Goal: Task Accomplishment & Management: Use online tool/utility

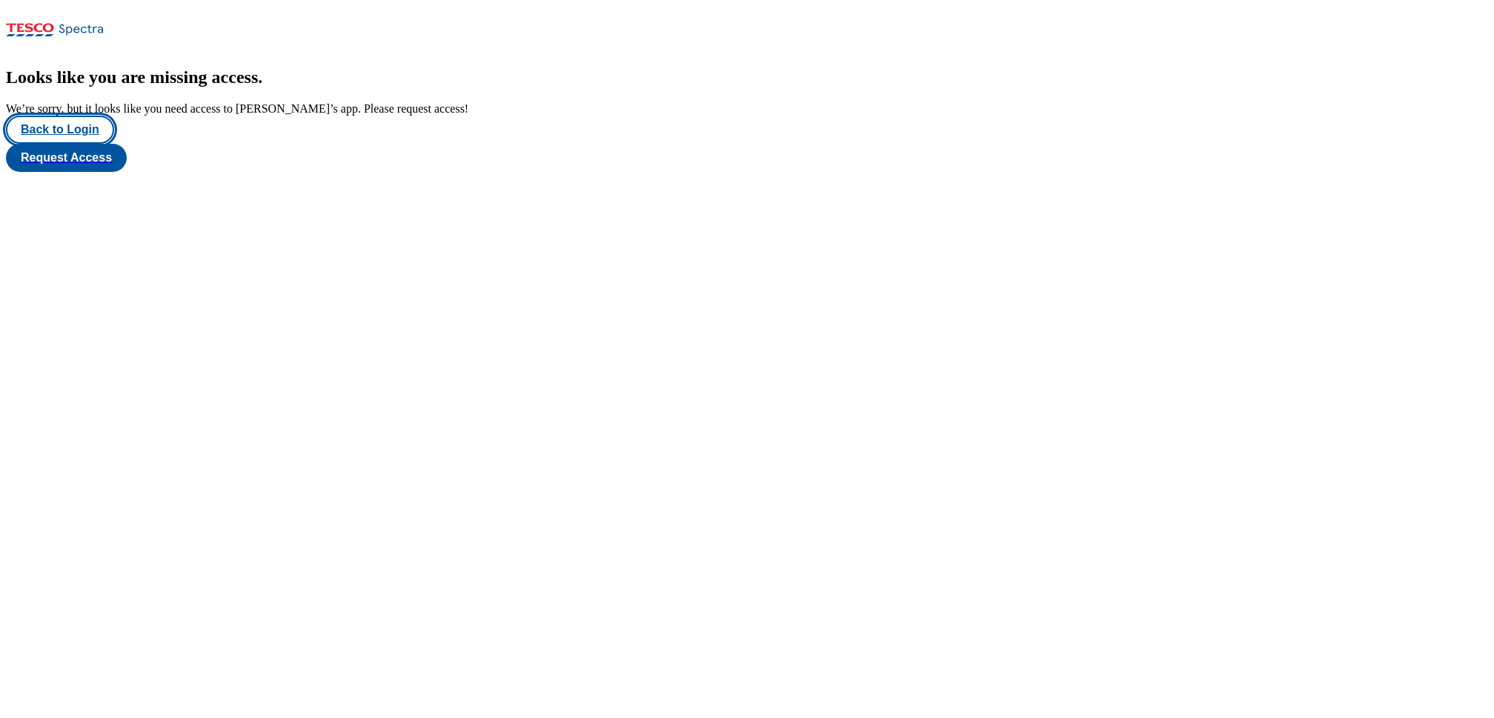
click at [86, 144] on button "Back to Login" at bounding box center [60, 130] width 108 height 28
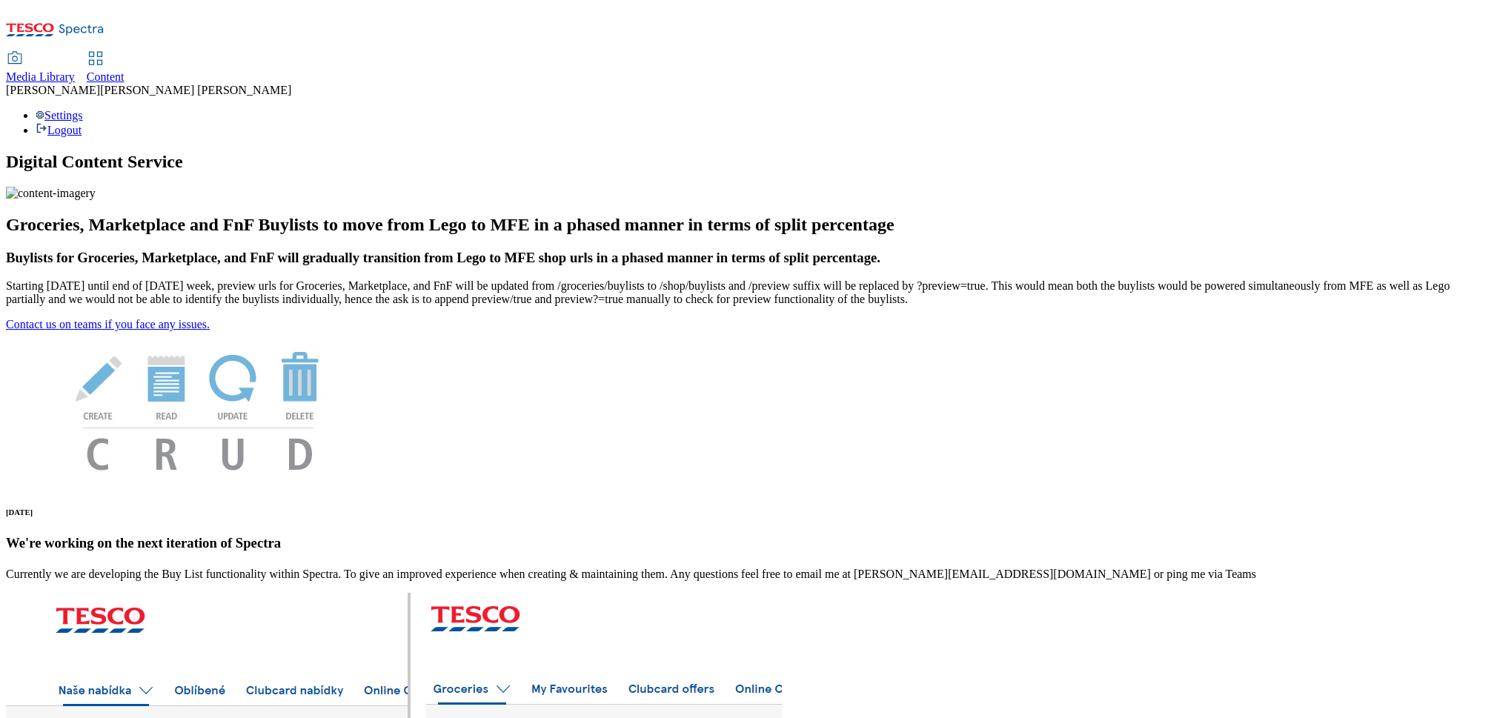
click at [125, 70] on span "Content" at bounding box center [106, 76] width 38 height 13
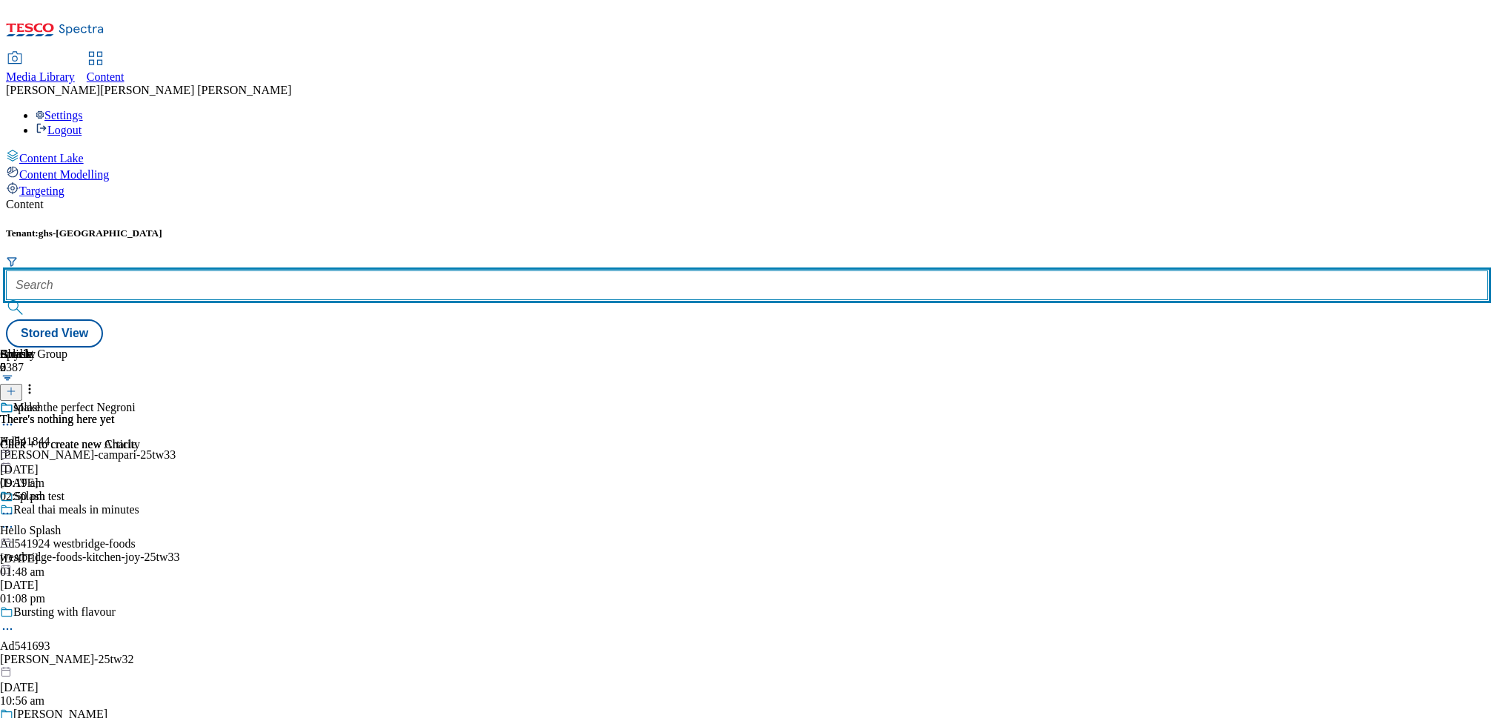
click at [363, 271] on input "text" at bounding box center [747, 286] width 1482 height 30
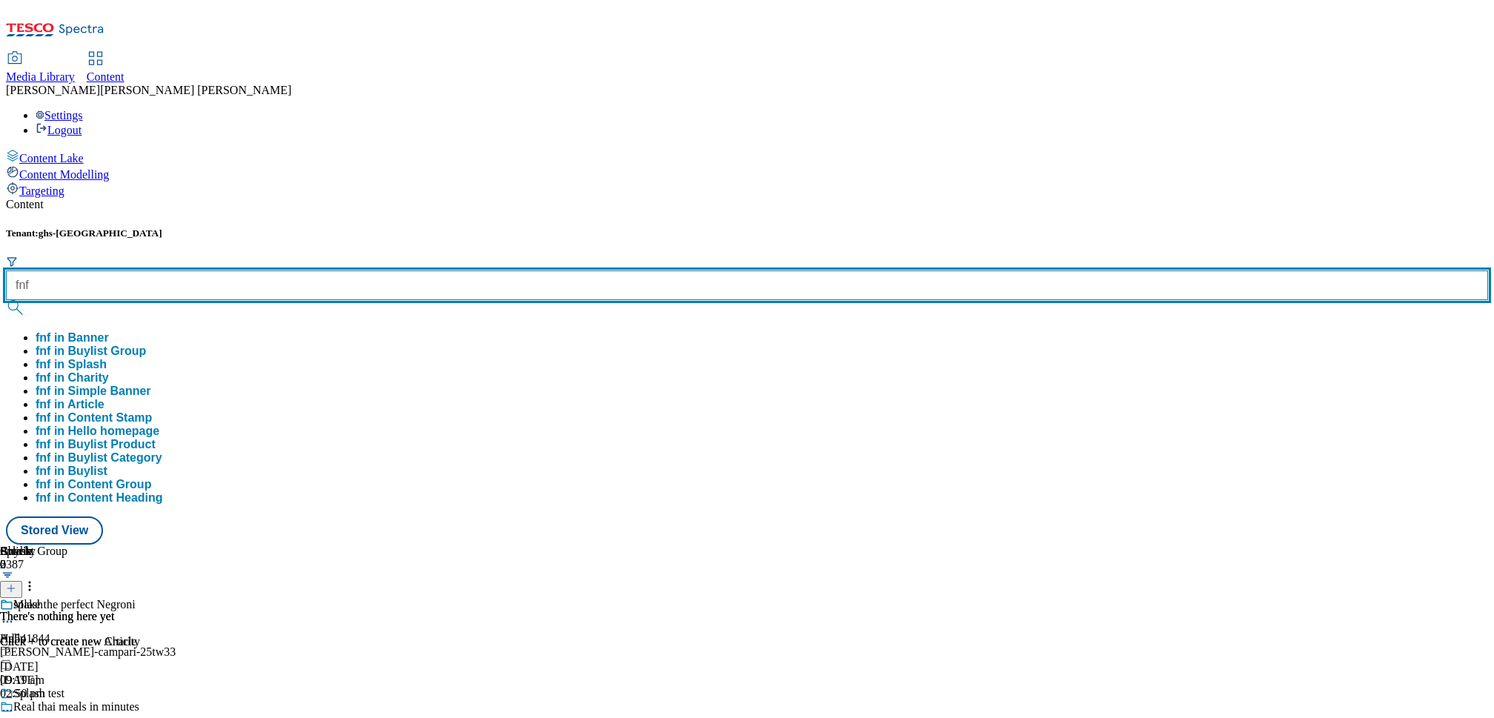
type input "fnf"
click at [6, 300] on button "submit" at bounding box center [16, 307] width 21 height 15
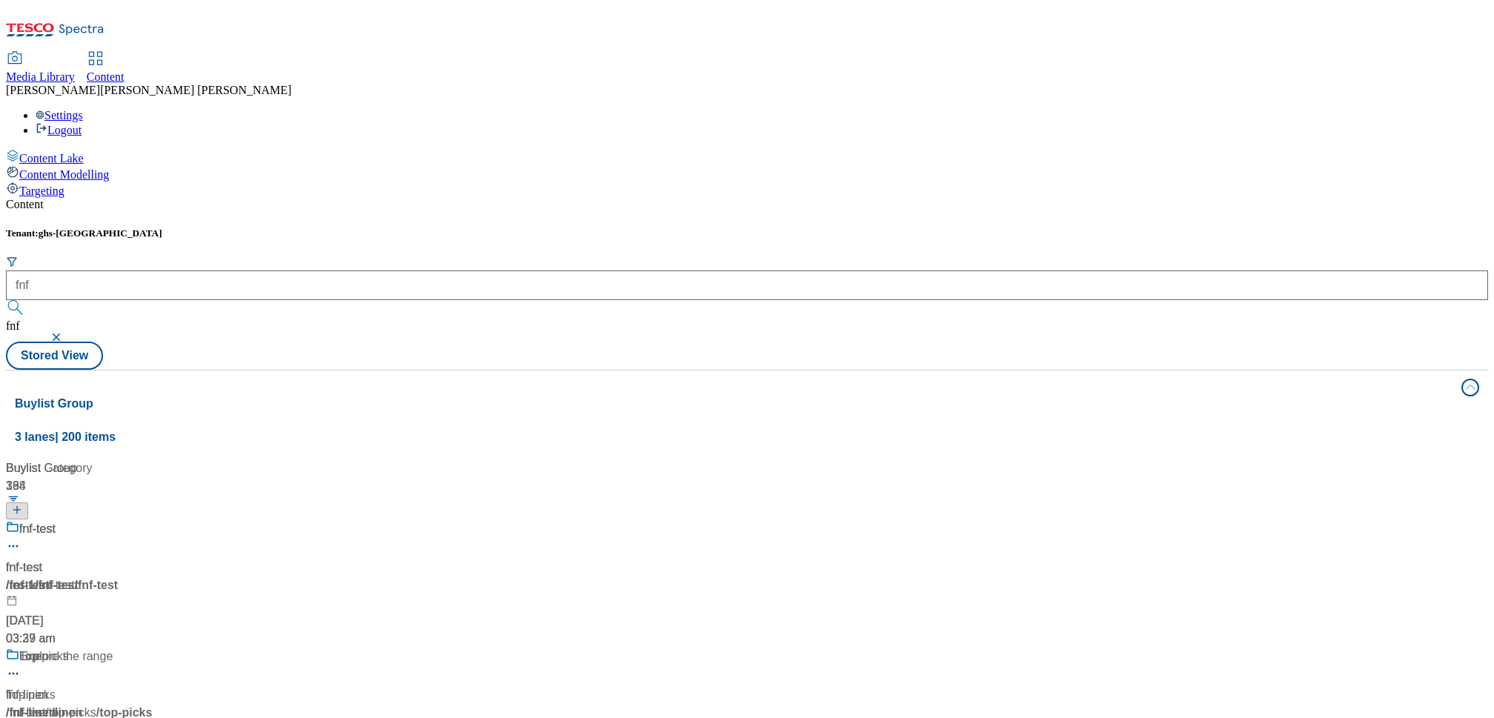
scroll to position [1384, 0]
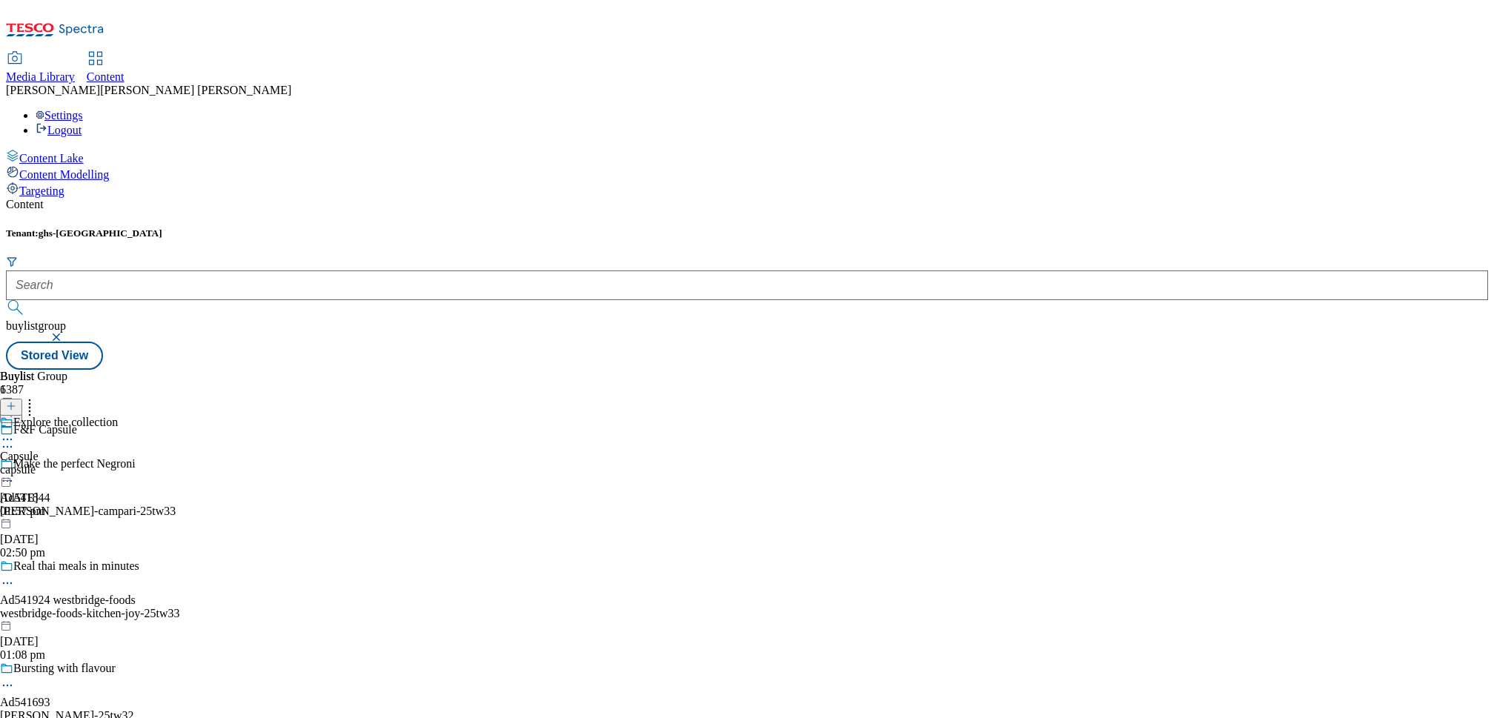
click at [118, 463] on div "capsule" at bounding box center [59, 469] width 118 height 13
click at [81, 463] on div "all-products" at bounding box center [40, 469] width 81 height 13
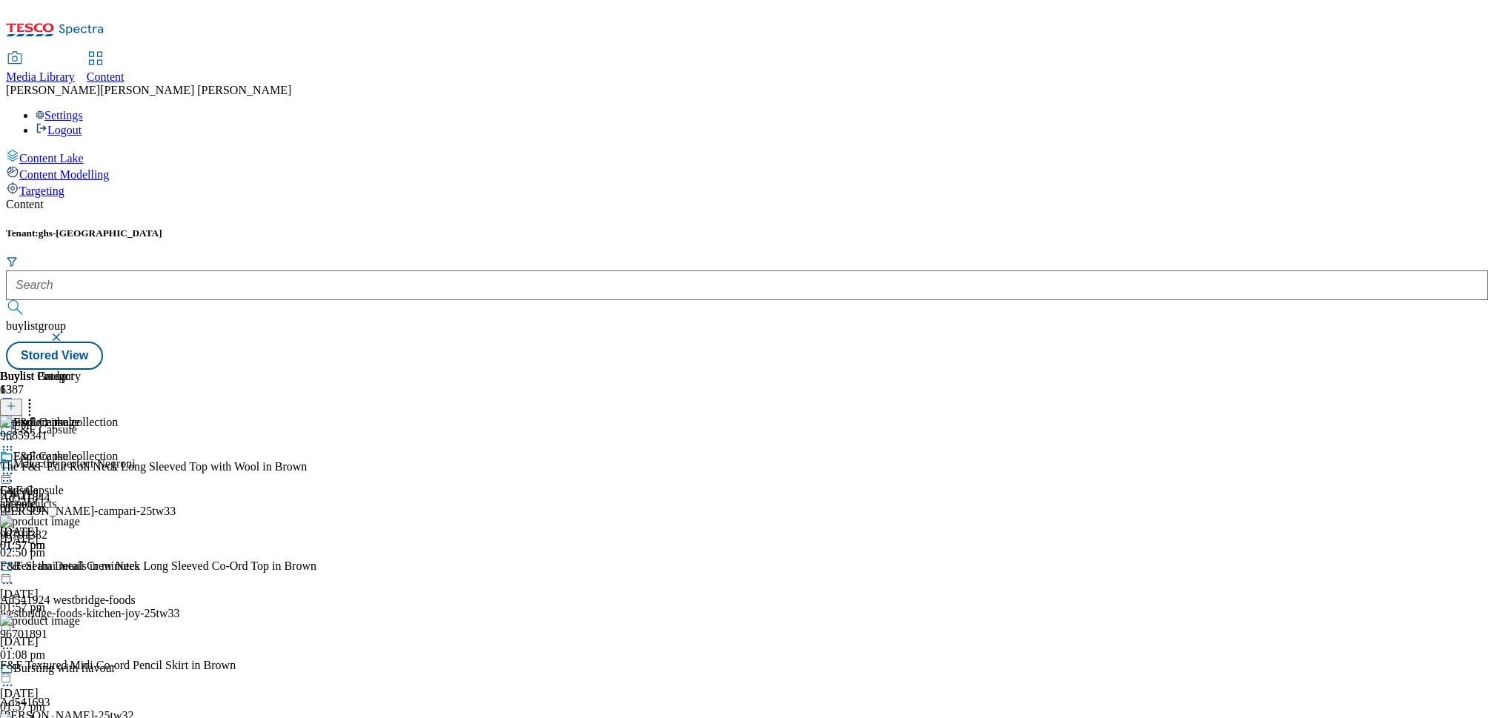
scroll to position [368, 0]
click at [37, 396] on icon at bounding box center [29, 403] width 15 height 15
click at [81, 450] on div "F&F Capsule F&F Capsule all-products 29 Sept 2025 01:57 pm" at bounding box center [40, 501] width 81 height 102
click at [37, 396] on icon at bounding box center [29, 403] width 15 height 15
click at [81, 494] on div "F&F Capsule F&F Capsule all-products 29 Sept 2025 01:57 pm" at bounding box center [40, 501] width 81 height 102
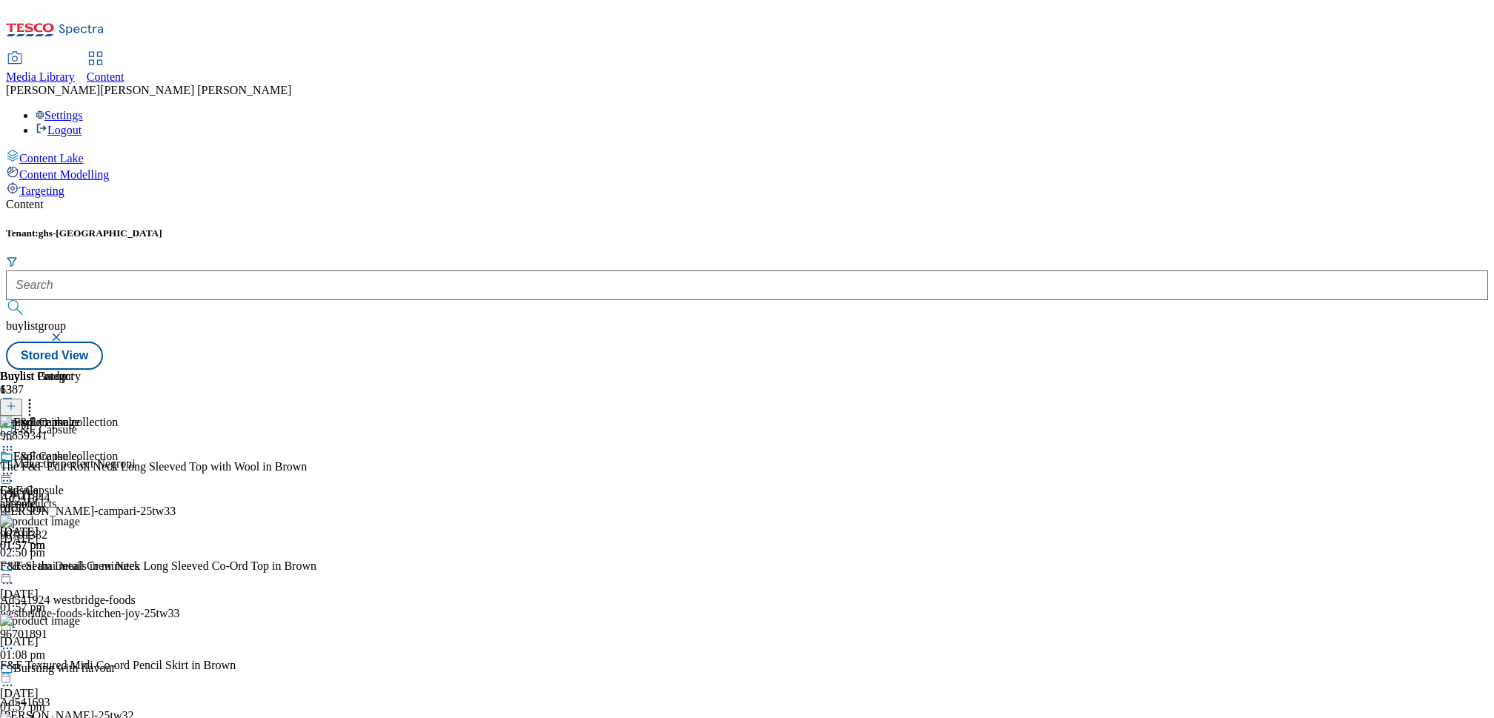
click at [15, 466] on icon at bounding box center [7, 473] width 15 height 15
click at [734, 198] on div "Content Tenant: ghs-uk buylistgroup Stored View Buylist Group 6387 F&F Capsule …" at bounding box center [747, 284] width 1482 height 172
click at [15, 406] on line at bounding box center [10, 406] width 7 height 0
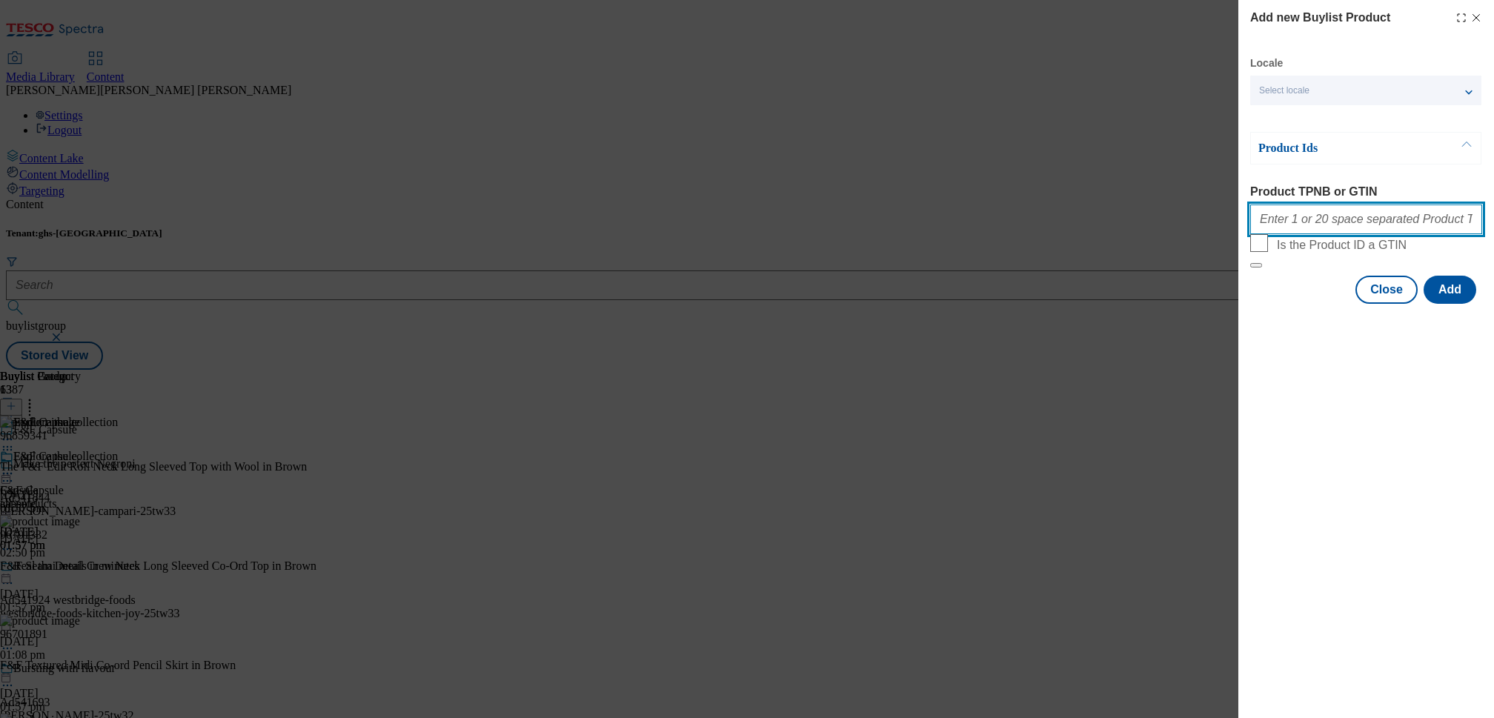
click at [1282, 210] on input "Product TPNB or GTIN" at bounding box center [1366, 220] width 232 height 30
paste input "96668244"
type input "96668244"
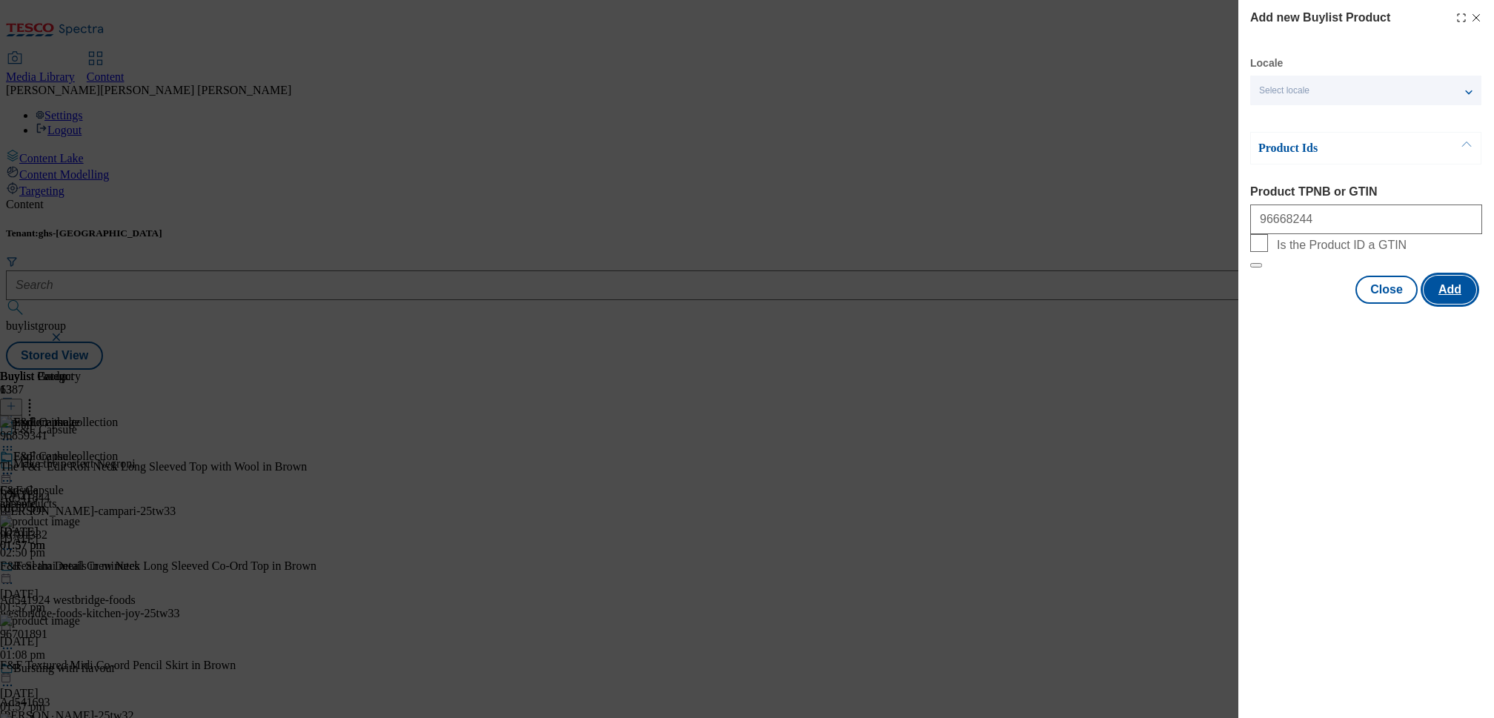
click at [1458, 304] on button "Add" at bounding box center [1450, 290] width 53 height 28
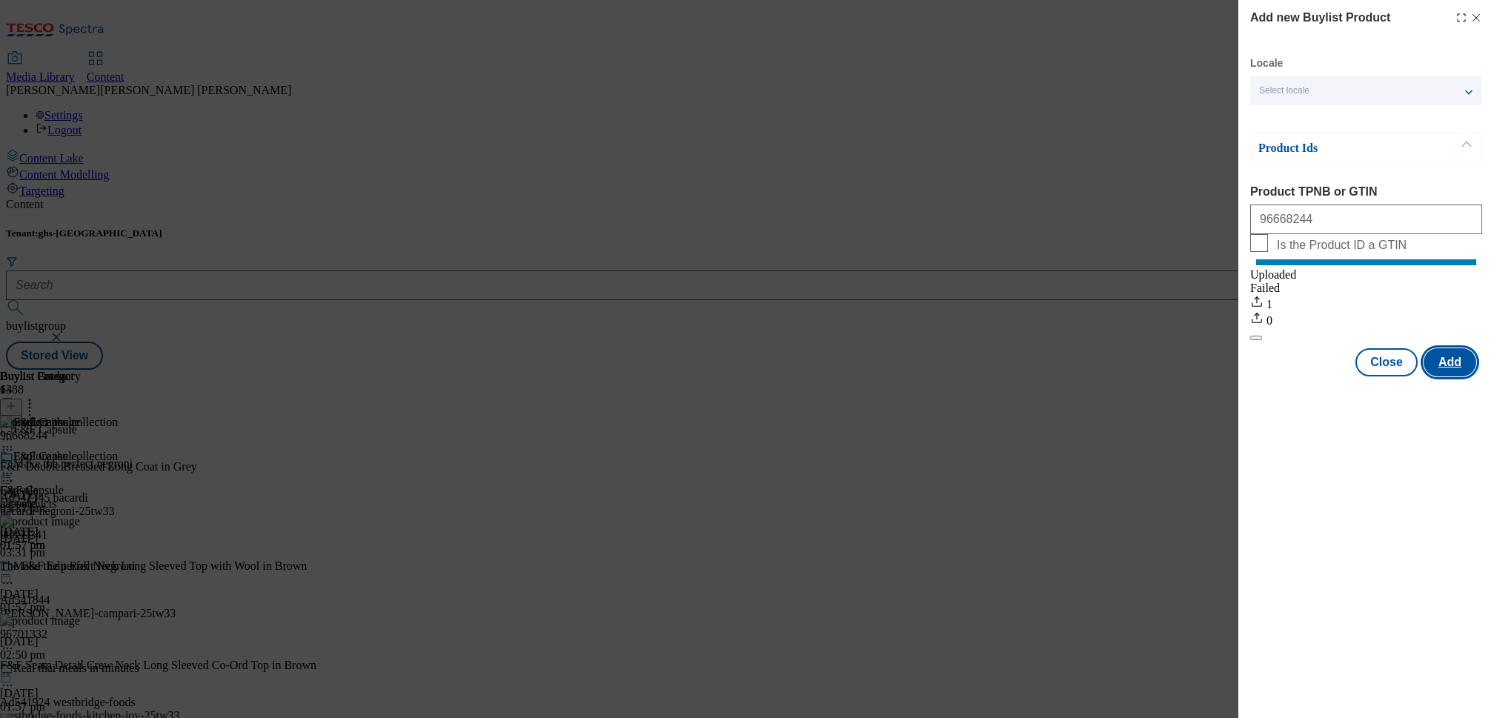
click at [1455, 372] on button "Add" at bounding box center [1450, 362] width 53 height 28
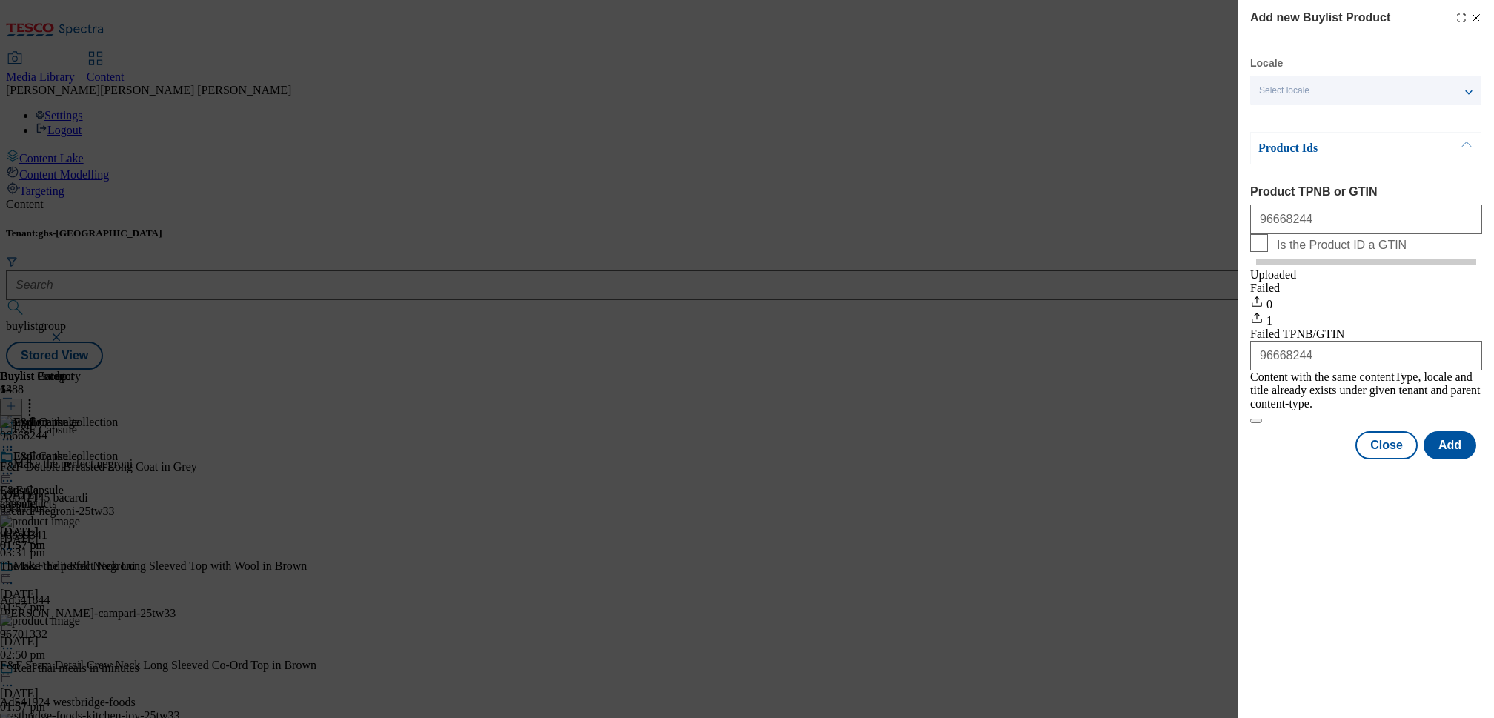
click at [1478, 20] on icon "Modal" at bounding box center [1476, 18] width 12 height 12
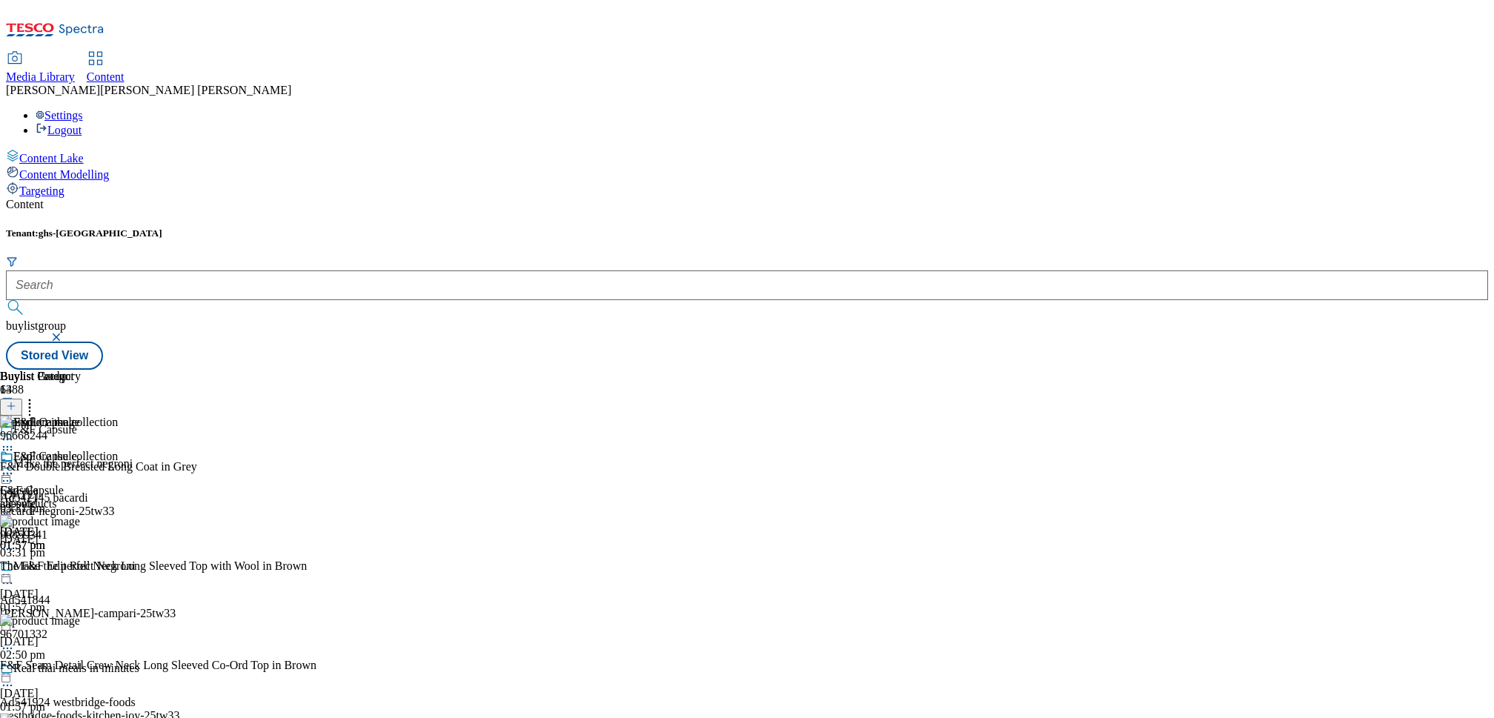
scroll to position [0, 0]
click at [81, 370] on header "Buylist Category 1" at bounding box center [40, 393] width 81 height 46
click at [37, 396] on icon at bounding box center [29, 403] width 15 height 15
click at [104, 511] on div "F&F Capsule F&F Capsule all-products 29 Sept 2025 01:57 pm" at bounding box center [52, 562] width 104 height 102
click at [15, 466] on icon at bounding box center [7, 473] width 15 height 15
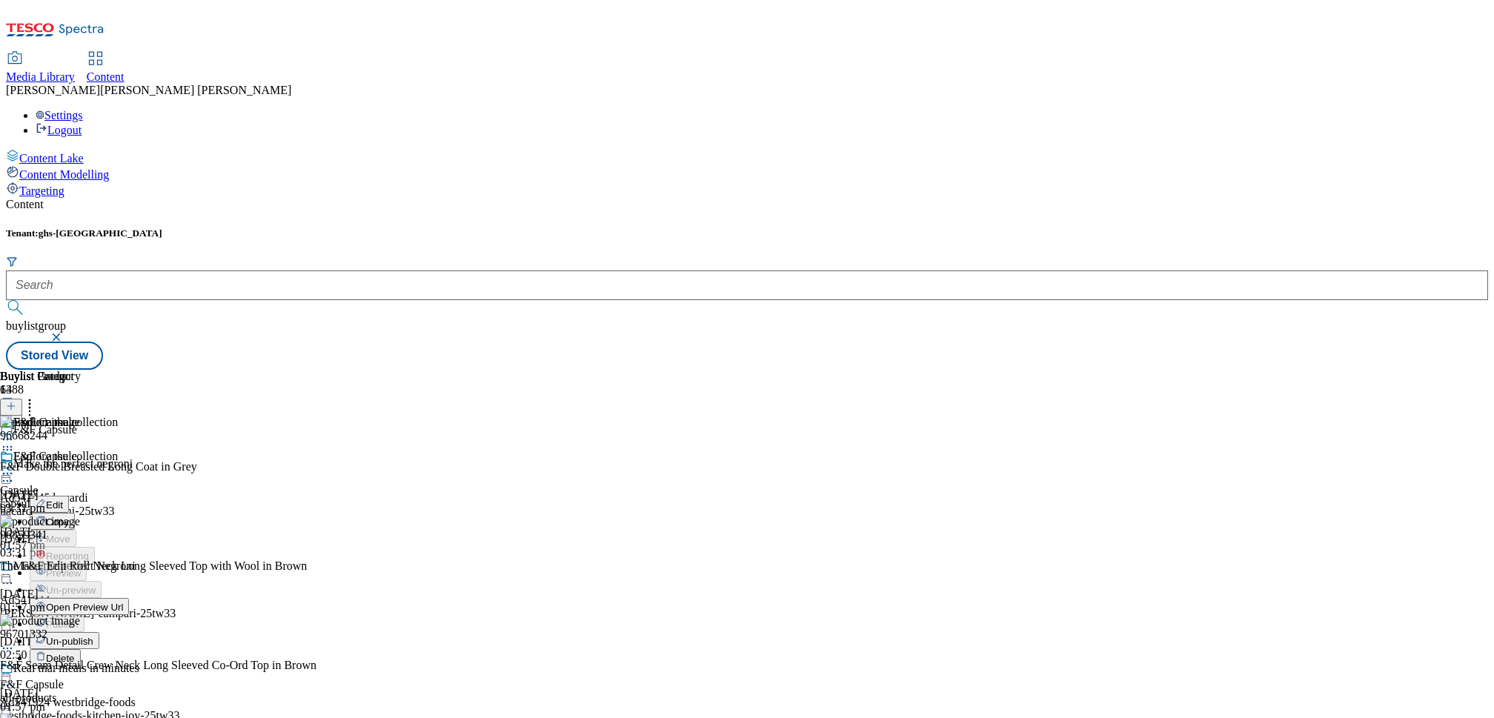
click at [69, 496] on button "Edit" at bounding box center [49, 504] width 39 height 17
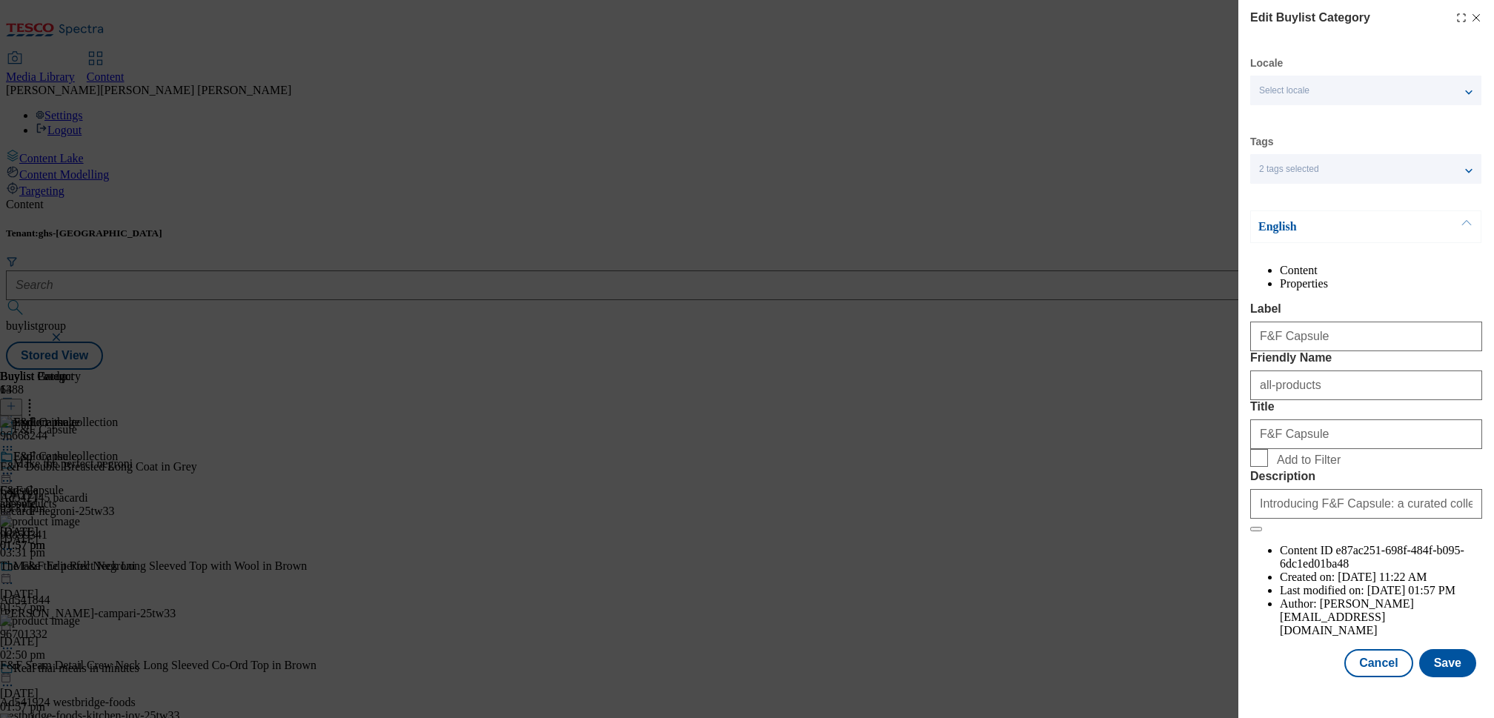
scroll to position [10, 0]
click at [1438, 677] on button "Save" at bounding box center [1447, 663] width 57 height 28
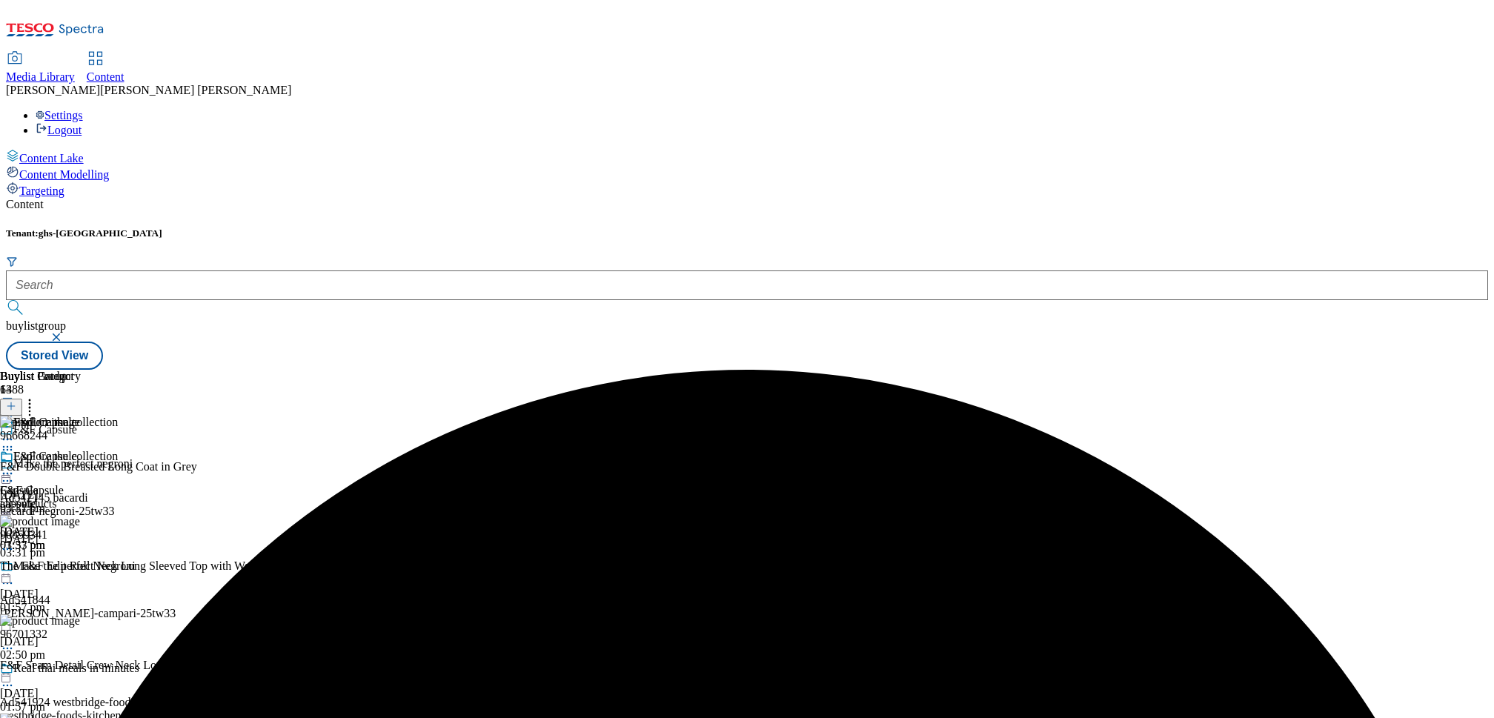
click at [9, 473] on circle at bounding box center [8, 474] width 2 height 2
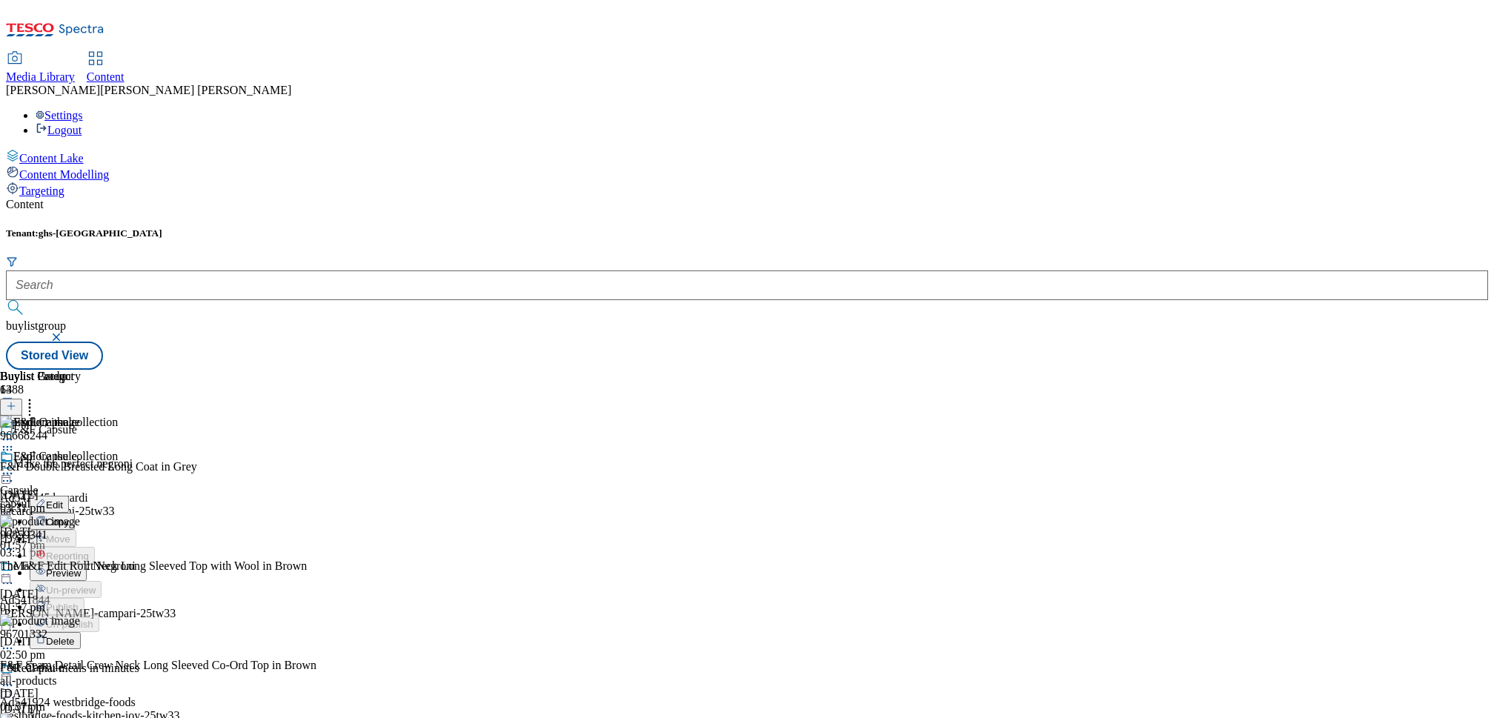
click at [81, 568] on span "Preview" at bounding box center [63, 573] width 35 height 11
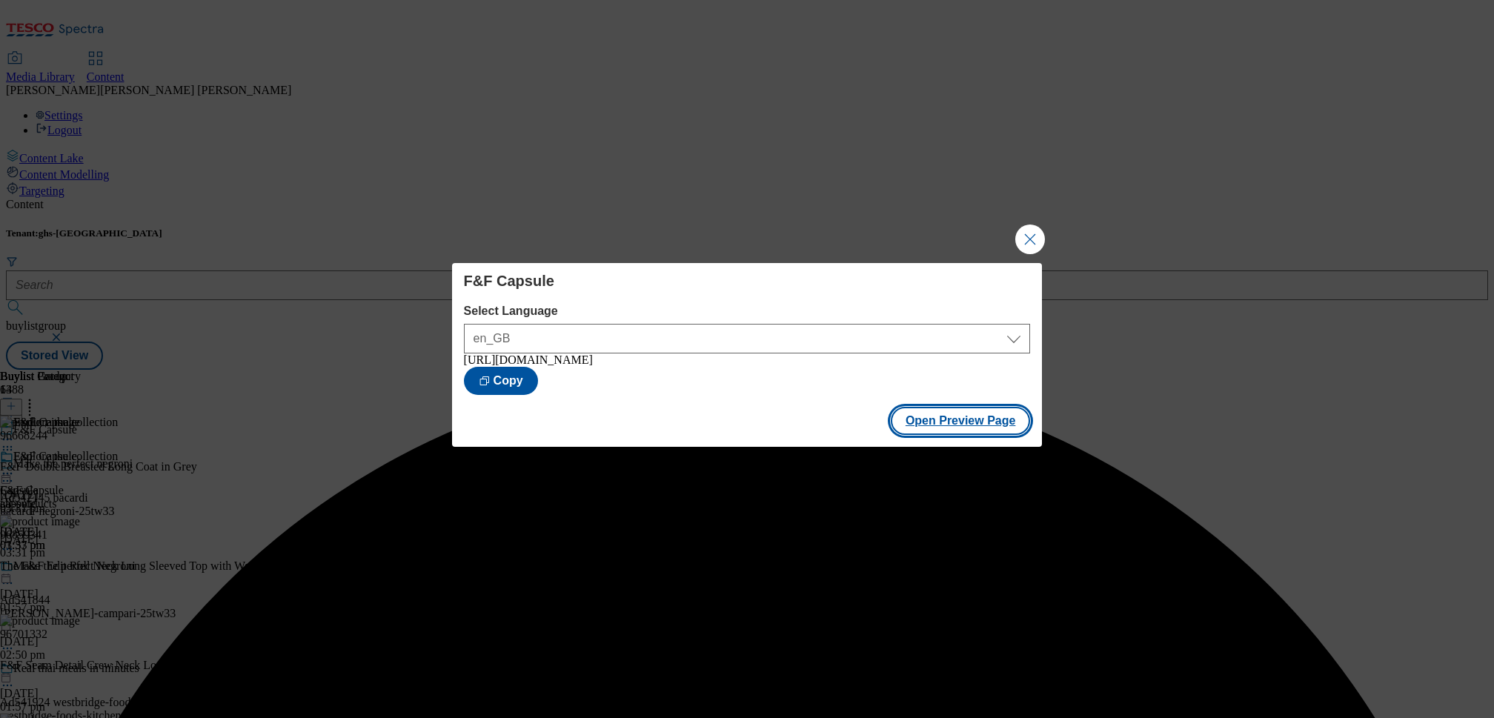
click at [975, 431] on button "Open Preview Page" at bounding box center [961, 421] width 140 height 28
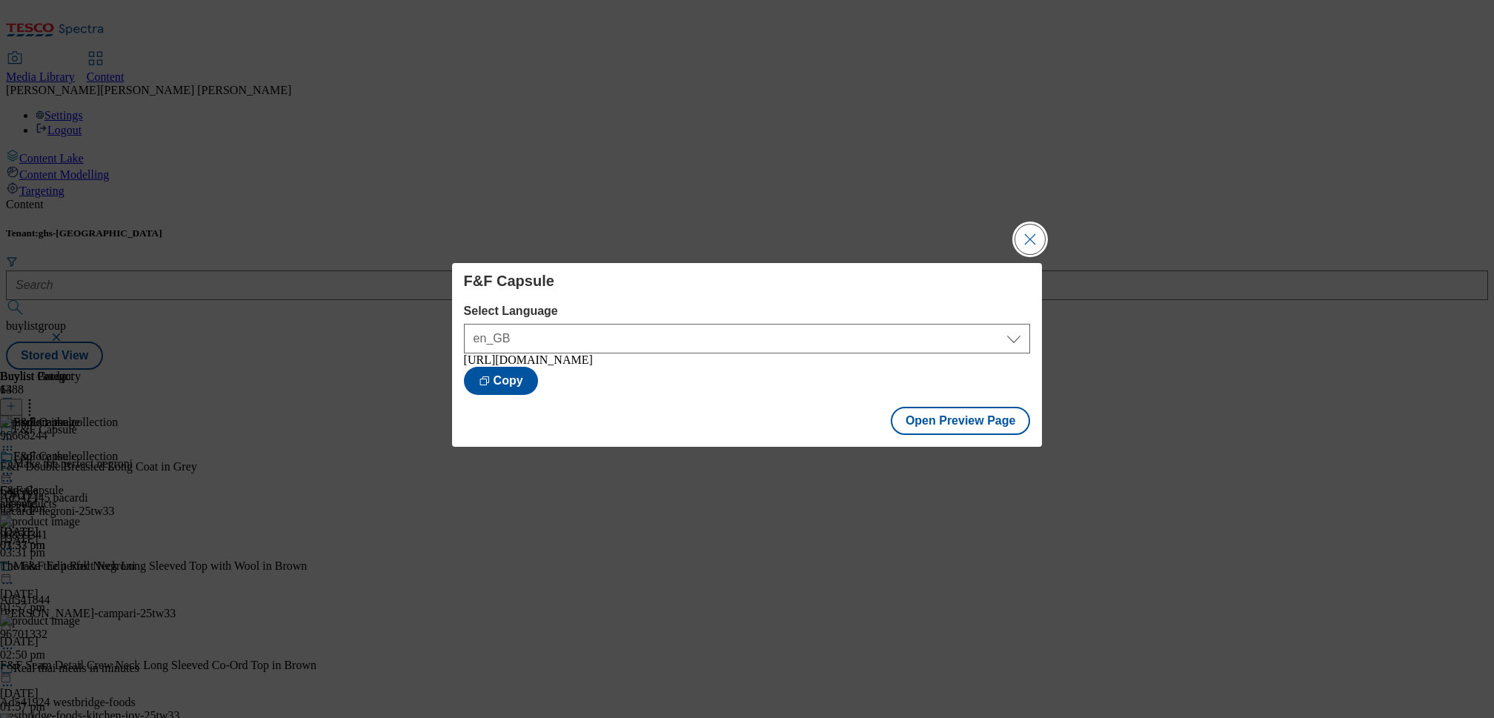
click at [1031, 238] on button "Close Modal" at bounding box center [1030, 240] width 30 height 30
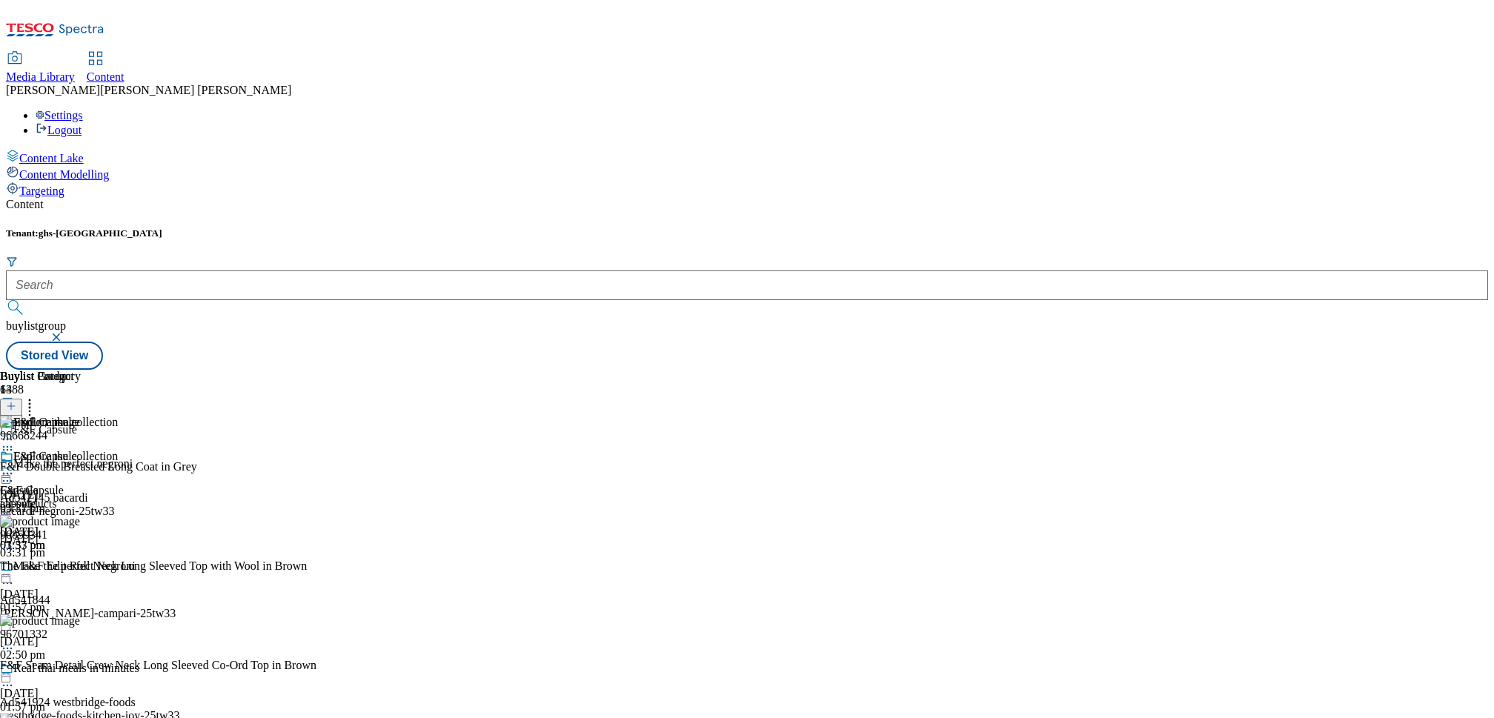
click at [15, 466] on icon at bounding box center [7, 473] width 15 height 15
click at [84, 615] on button "Publish" at bounding box center [57, 623] width 55 height 17
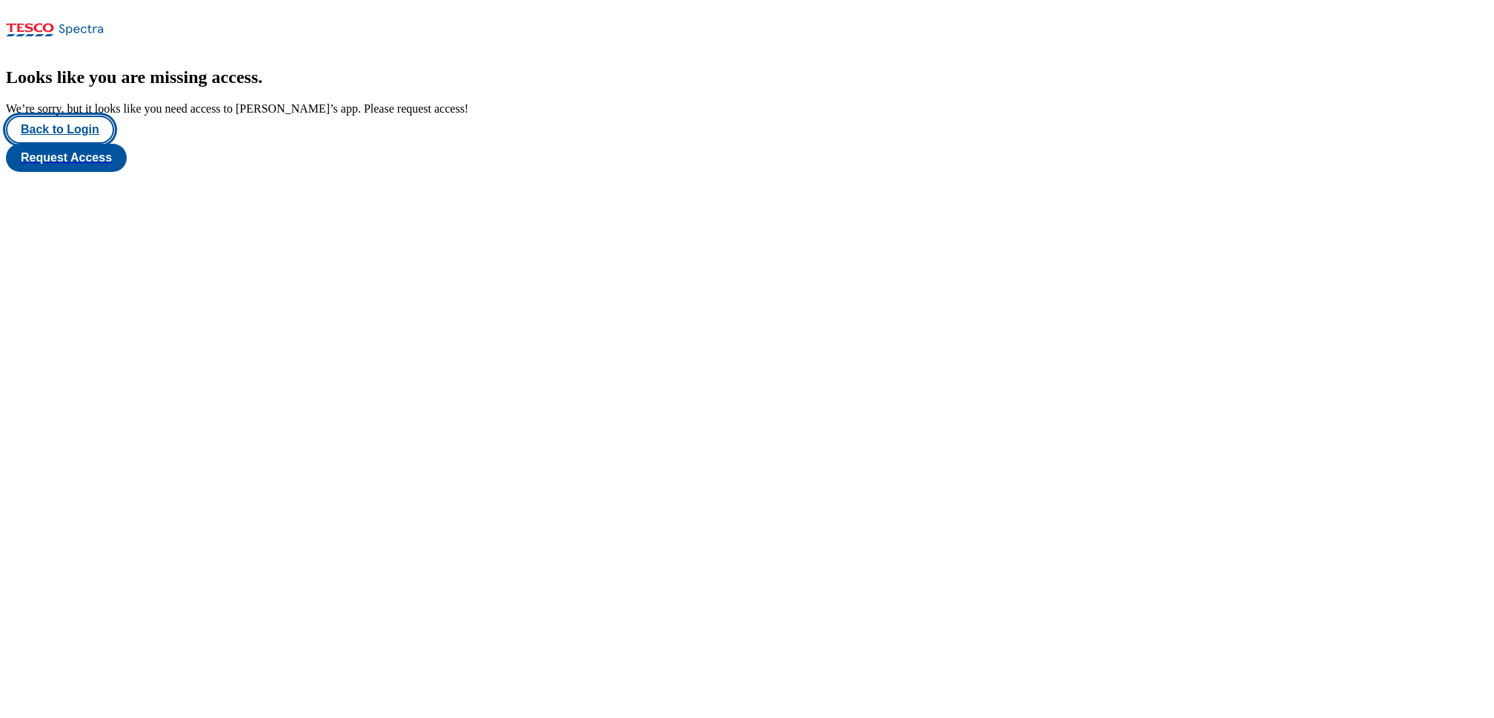
click at [44, 144] on button "Back to Login" at bounding box center [60, 130] width 108 height 28
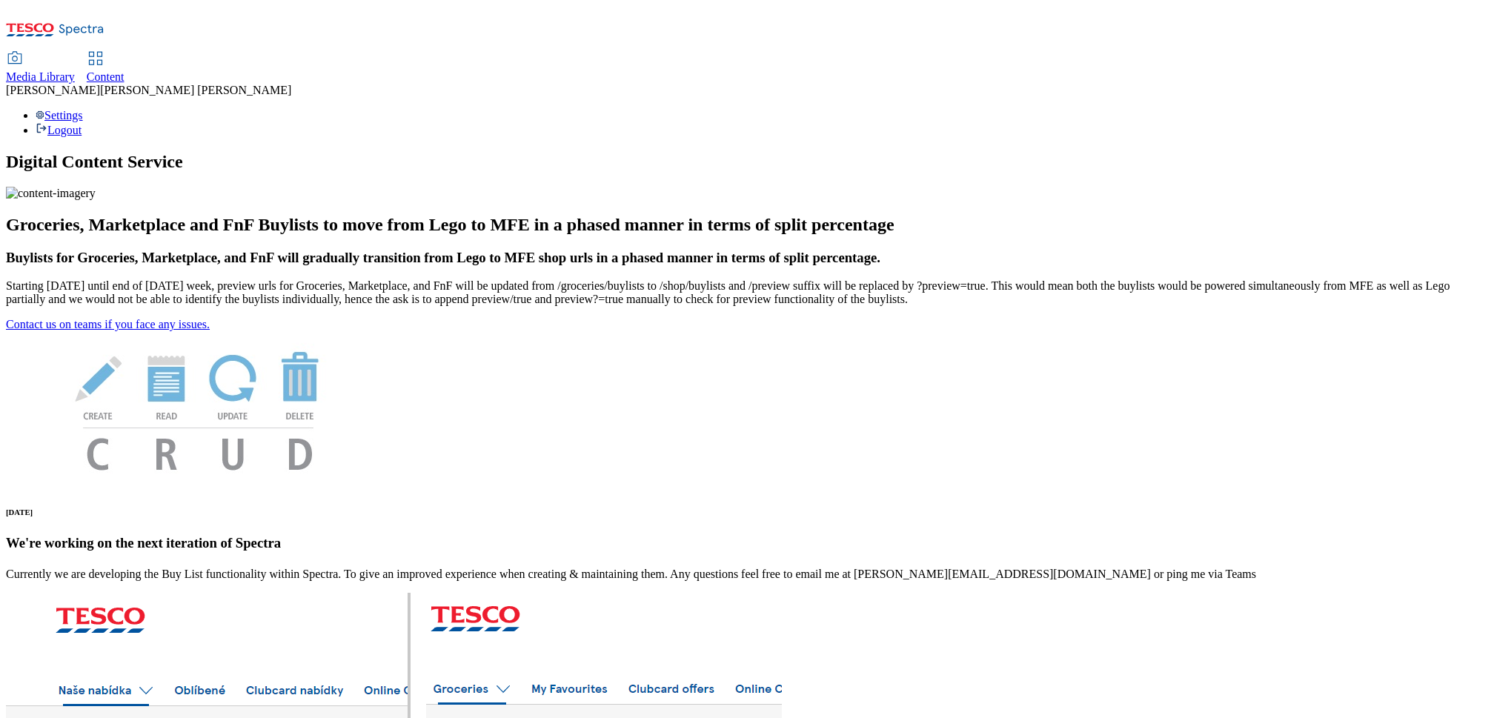
click at [125, 70] on span "Content" at bounding box center [106, 76] width 38 height 13
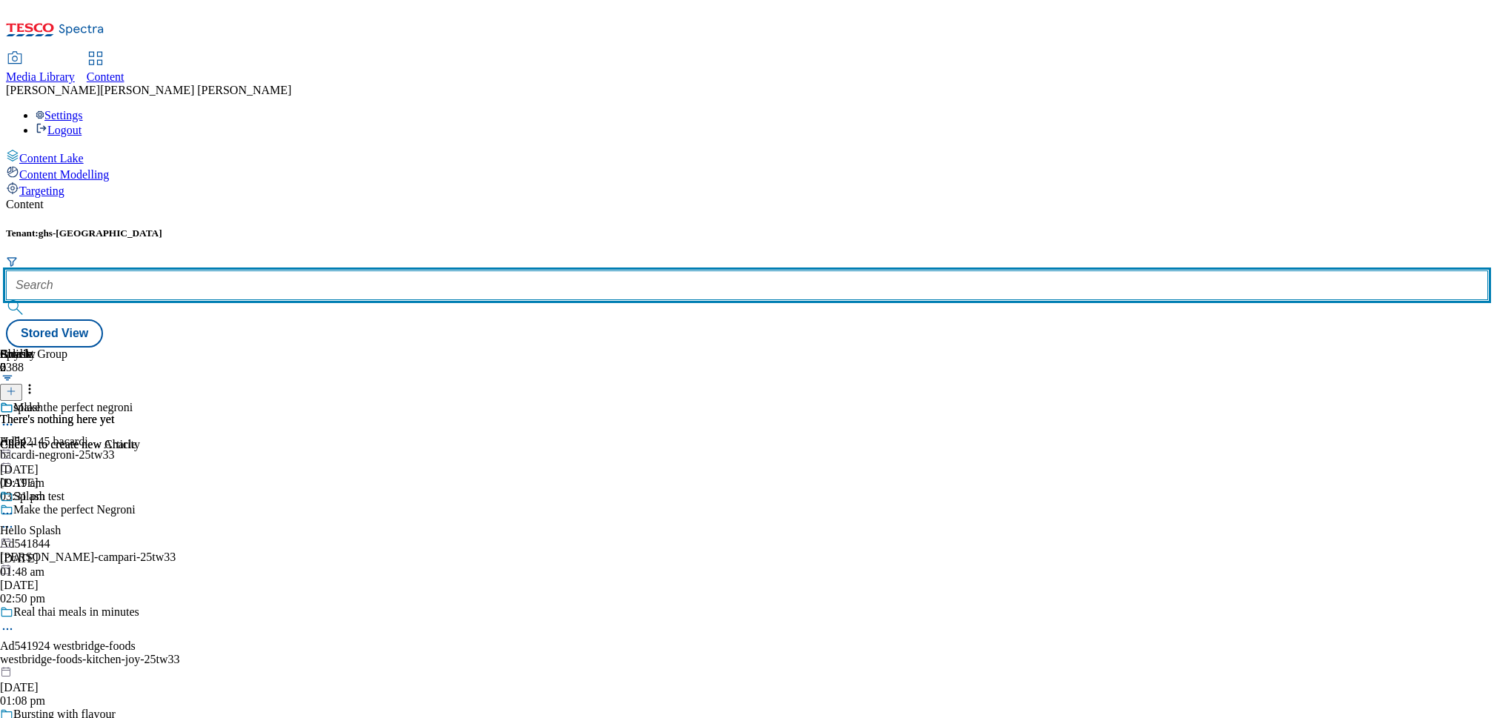
click at [311, 271] on input "text" at bounding box center [747, 286] width 1482 height 30
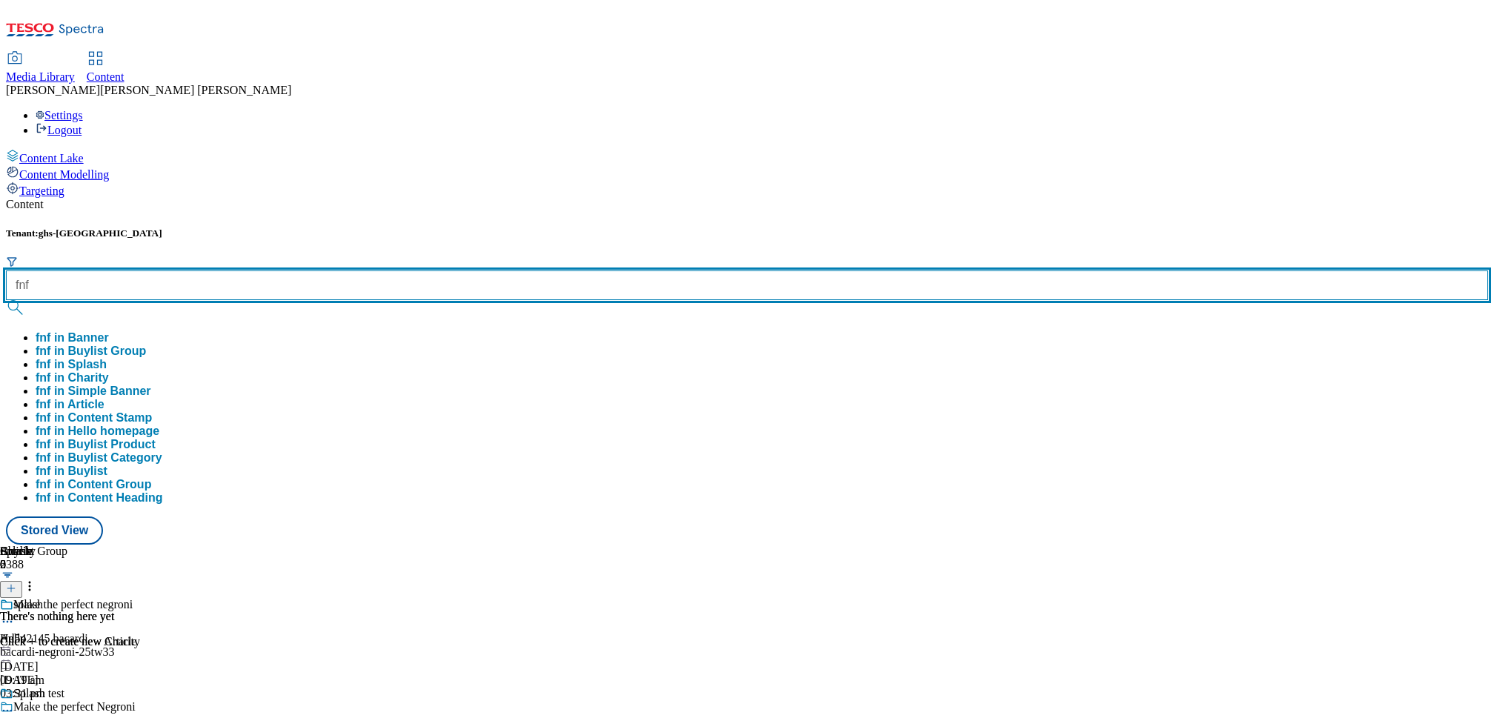
type input "fnf"
click at [6, 300] on button "submit" at bounding box center [16, 307] width 21 height 15
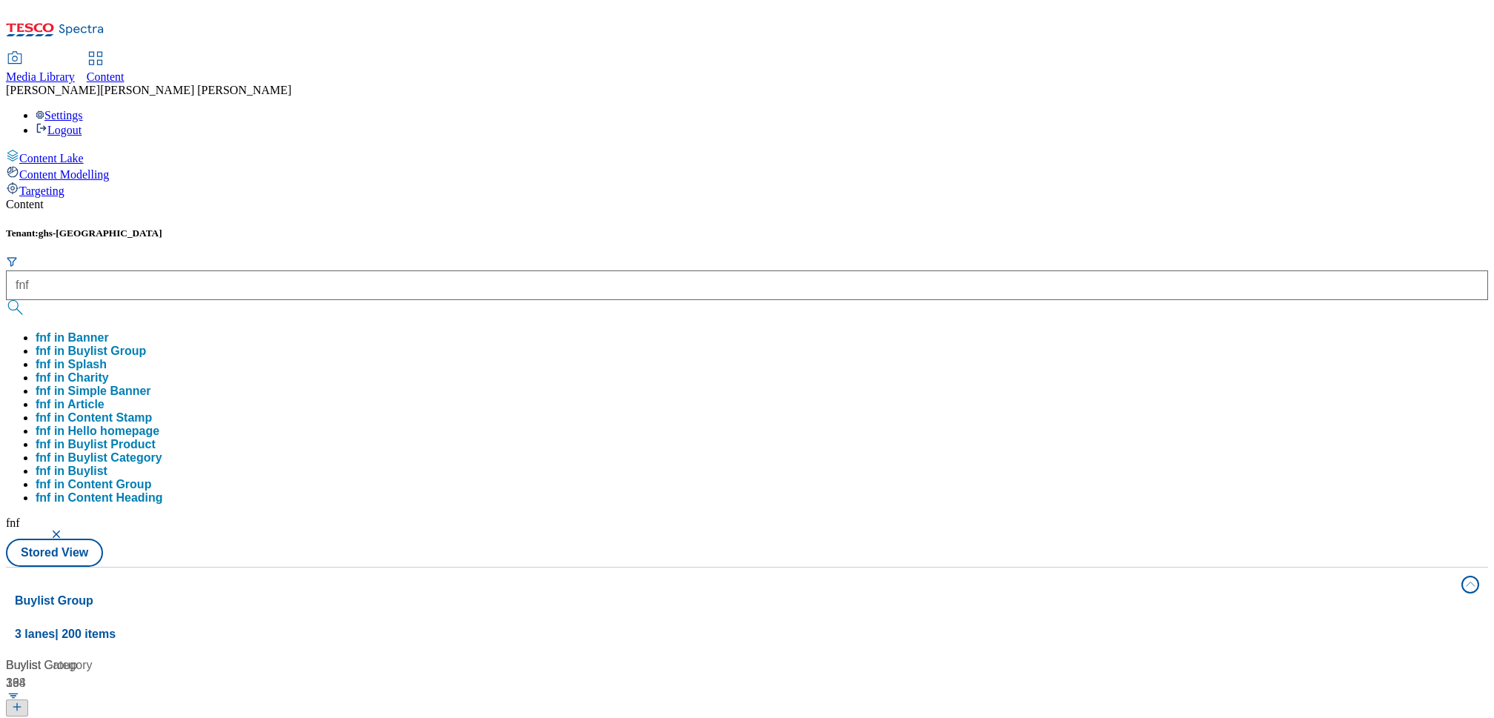
click at [165, 379] on div "Content Tenant: ghs-uk fnf fnf in Banner fnf in Buylist Group fnf in Splash fnf…" at bounding box center [747, 705] width 1482 height 1015
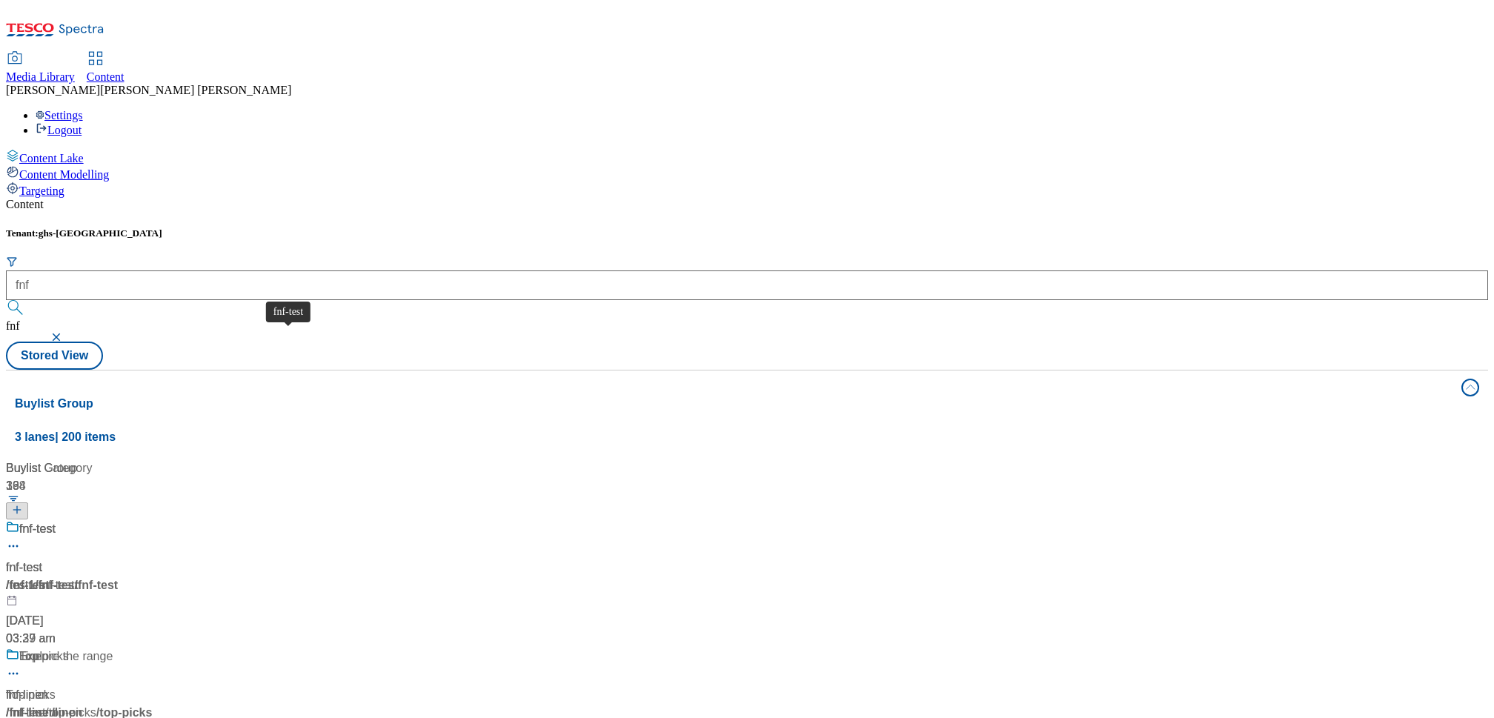
click at [56, 520] on div "fnf-test" at bounding box center [37, 529] width 36 height 18
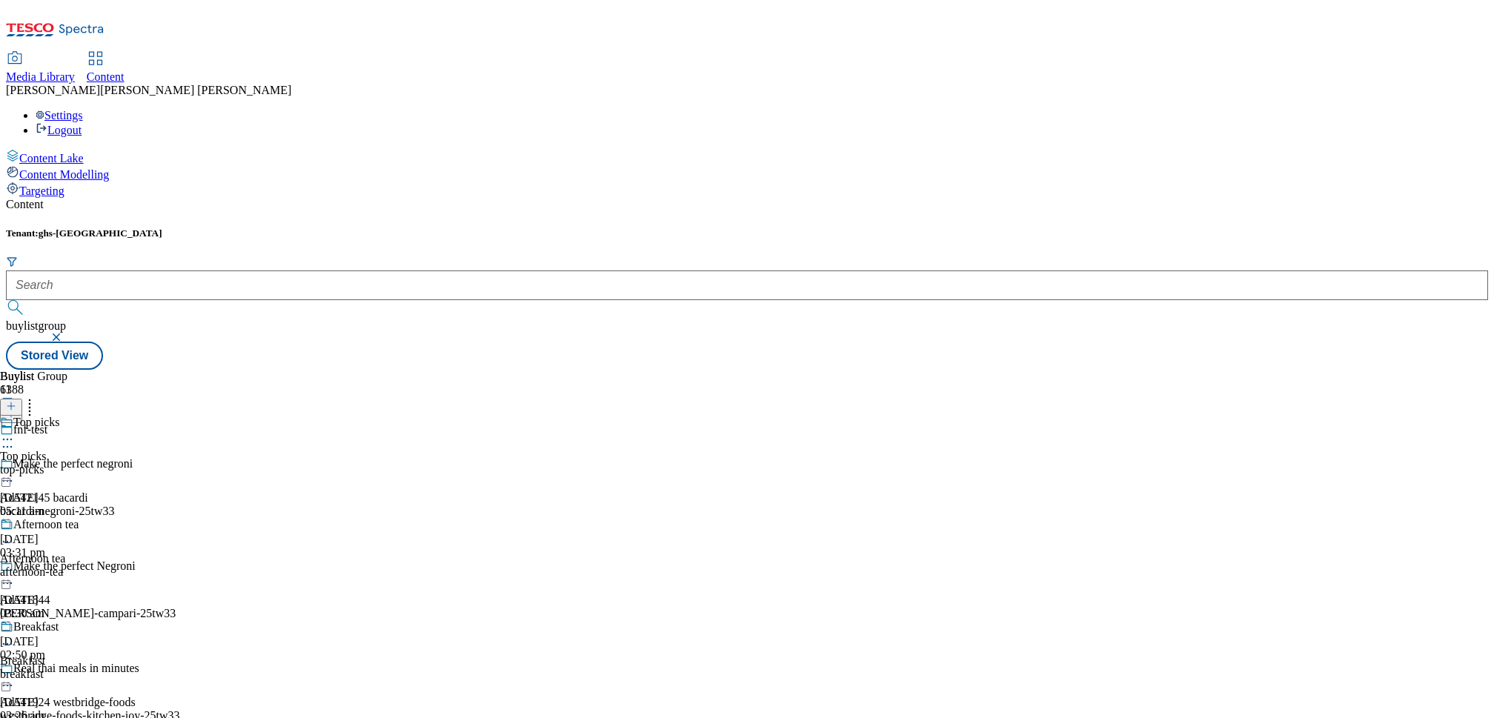
scroll to position [125, 0]
click at [122, 668] on div "breakfast" at bounding box center [61, 674] width 122 height 13
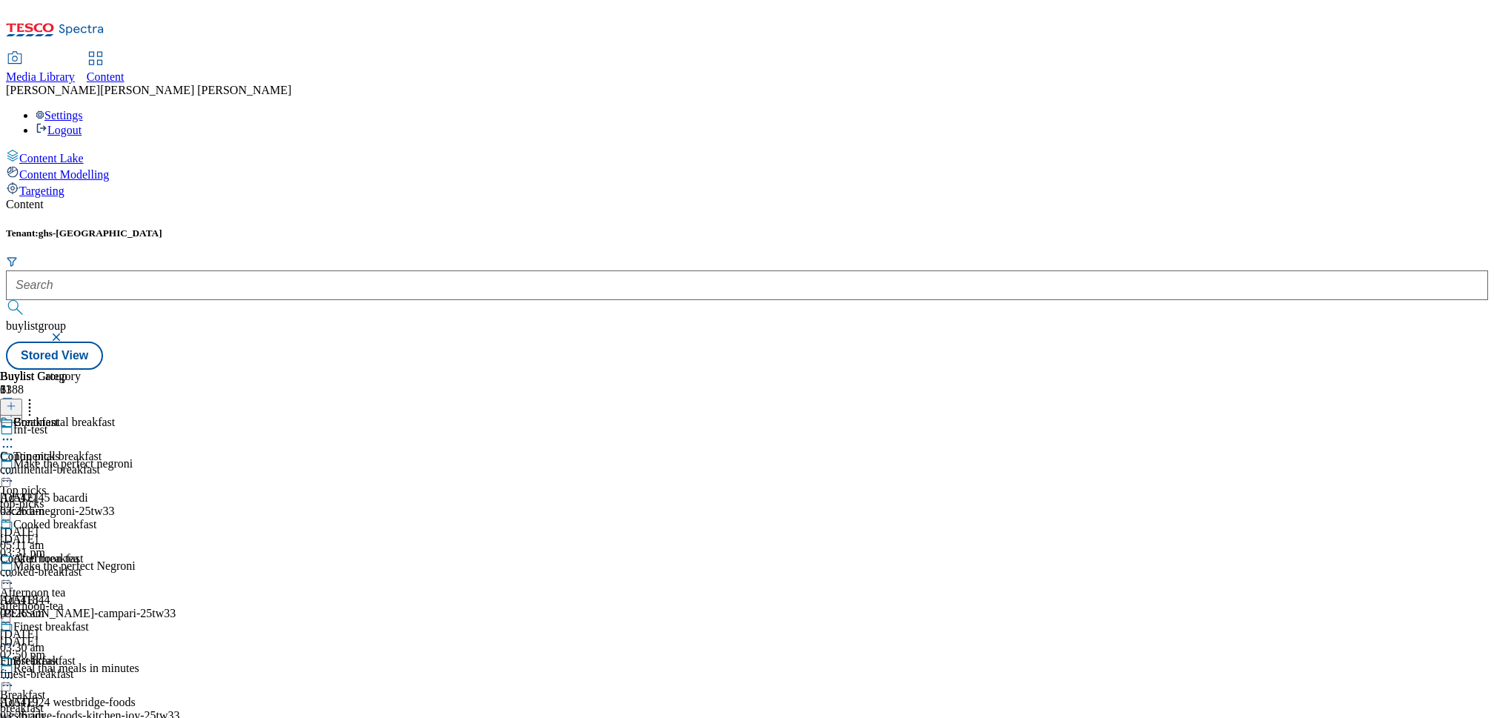
click at [15, 432] on icon at bounding box center [7, 439] width 15 height 15
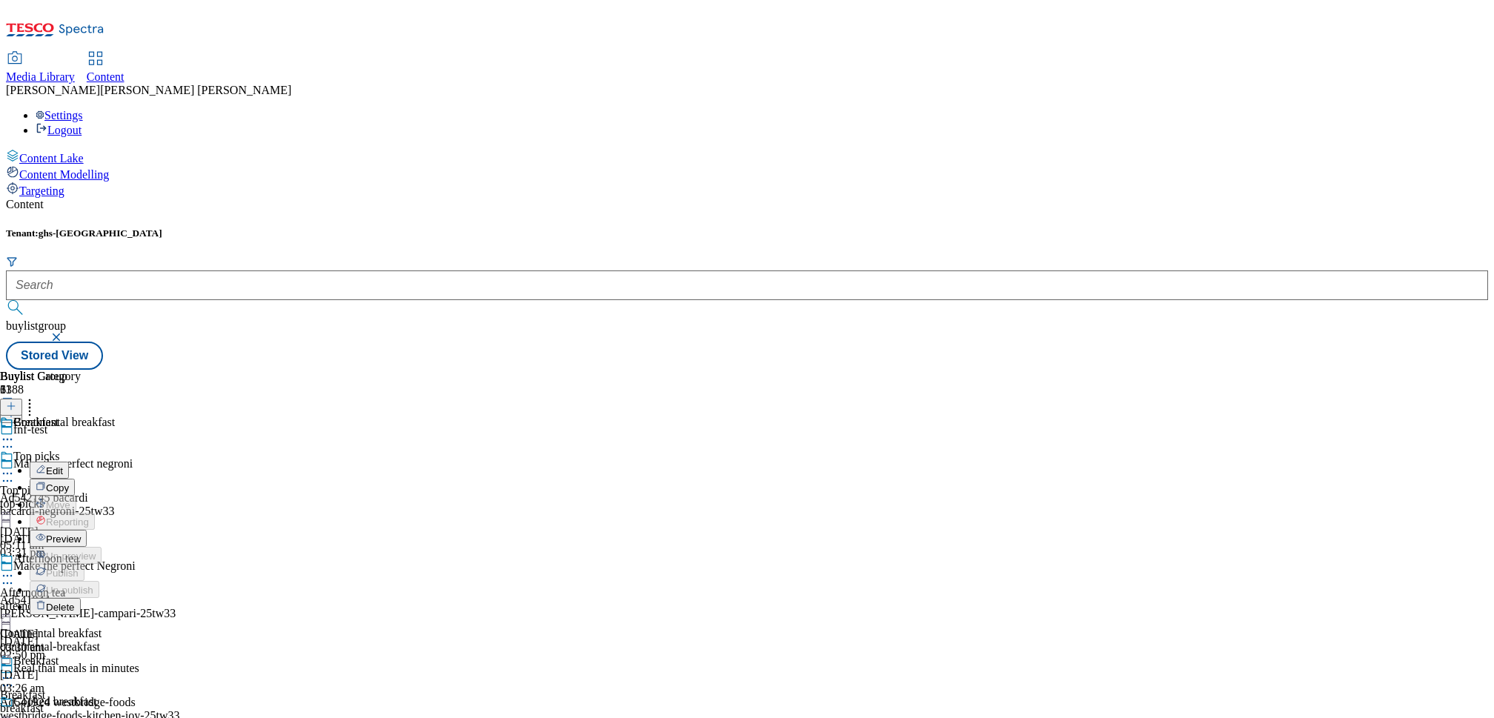
click at [69, 462] on button "Edit" at bounding box center [49, 470] width 39 height 17
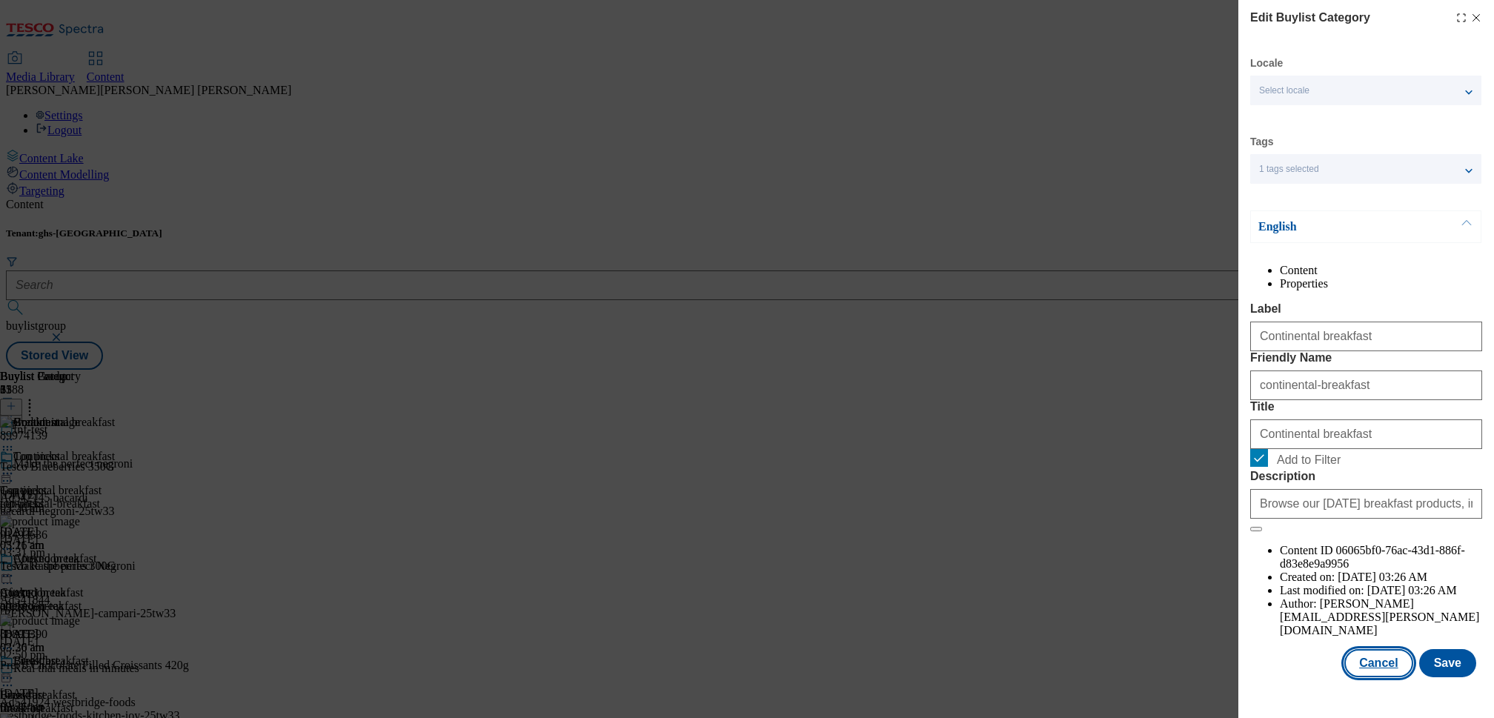
click at [1356, 677] on button "Cancel" at bounding box center [1378, 663] width 68 height 28
